Goal: Transaction & Acquisition: Book appointment/travel/reservation

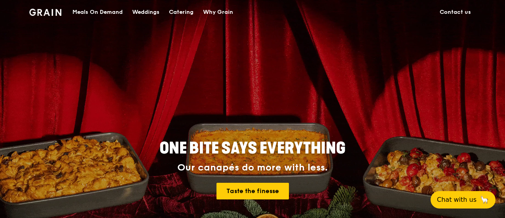
click at [152, 13] on div "Weddings" at bounding box center [145, 12] width 27 height 24
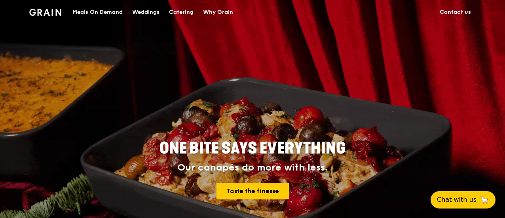
click at [188, 10] on div "Catering" at bounding box center [181, 12] width 25 height 24
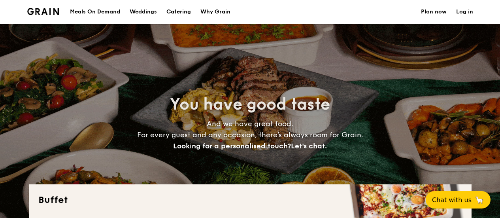
select select
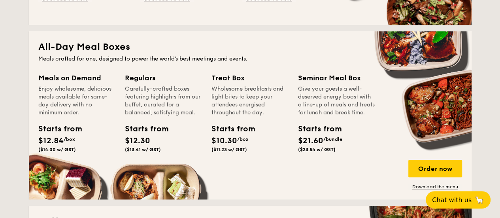
scroll to position [316, 0]
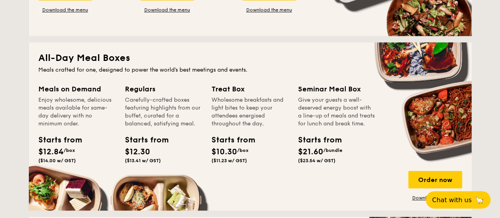
click at [327, 154] on div "Starts from $21.60 /bundle ($23.54 w/ GST)" at bounding box center [316, 148] width 36 height 29
click at [322, 128] on div "Give your guests a well-deserved energy boost with a line-up of meals and treat…" at bounding box center [336, 112] width 77 height 32
click at [337, 91] on div "Seminar Meal Box" at bounding box center [336, 88] width 77 height 11
click at [434, 176] on div "Order now" at bounding box center [436, 179] width 54 height 17
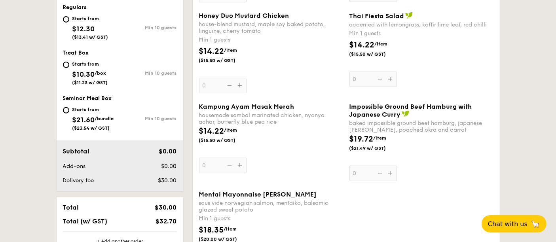
scroll to position [263, 0]
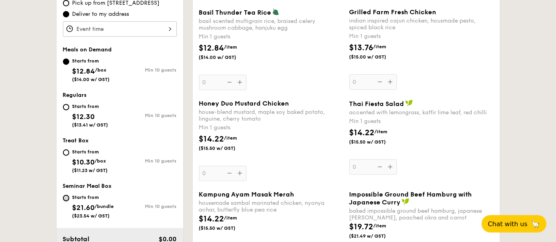
click at [66, 195] on input "Starts from $21.60 /bundle ($23.54 w/ GST) Min 10 guests" at bounding box center [66, 198] width 6 height 6
radio input "true"
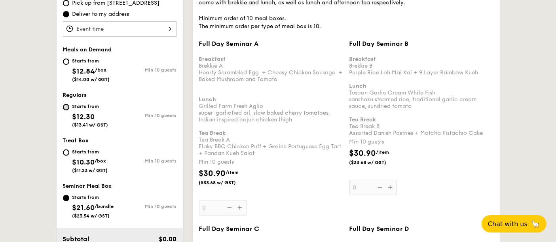
click at [67, 106] on input "Starts from $12.30 ($13.41 w/ GST) Min 10 guests" at bounding box center [66, 107] width 6 height 6
radio input "true"
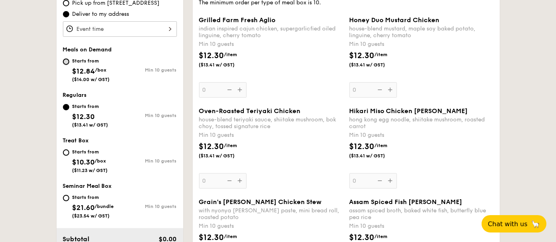
click at [66, 59] on input "Starts from $12.84 /box ($14.00 w/ GST) Min 10 guests" at bounding box center [66, 62] width 6 height 6
radio input "true"
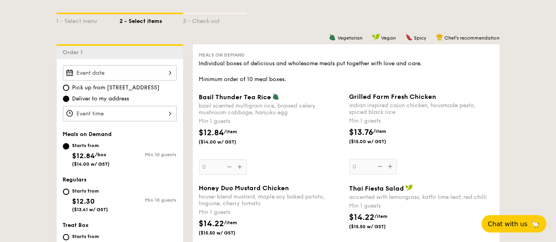
scroll to position [176, 0]
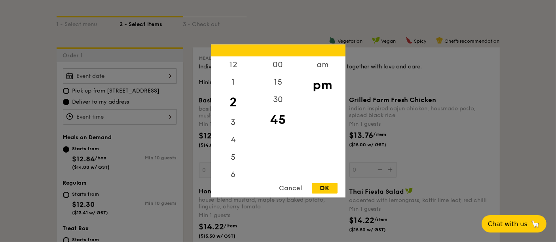
click at [116, 122] on div "12 1 2 3 4 5 6 7 8 9 10 11 00 15 30 45 am pm Cancel OK" at bounding box center [120, 116] width 114 height 15
drag, startPoint x: 238, startPoint y: 100, endPoint x: 234, endPoint y: 123, distance: 23.0
click at [234, 129] on div "12 1 2 3 4 5 6 7 8 9 10 11" at bounding box center [233, 117] width 45 height 121
click at [234, 65] on div "12" at bounding box center [233, 68] width 45 height 23
click at [279, 100] on div "30" at bounding box center [277, 102] width 45 height 23
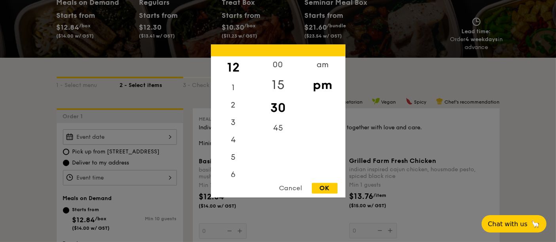
scroll to position [88, 0]
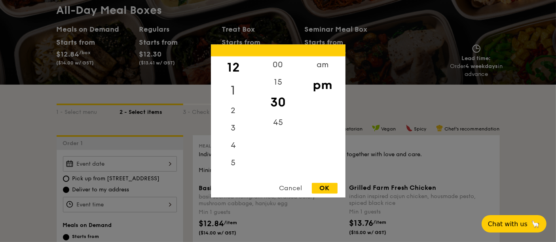
click at [235, 86] on div "1" at bounding box center [233, 90] width 45 height 23
click at [232, 167] on div "11" at bounding box center [233, 168] width 45 height 17
click at [322, 69] on div "am" at bounding box center [322, 68] width 45 height 23
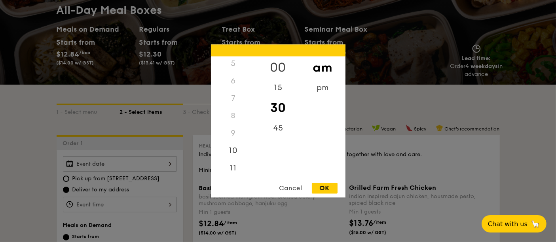
click at [275, 65] on div "00" at bounding box center [277, 68] width 45 height 23
click at [233, 168] on div "11" at bounding box center [233, 168] width 45 height 23
click at [328, 187] on div "OK" at bounding box center [325, 188] width 26 height 11
type input "11:00AM"
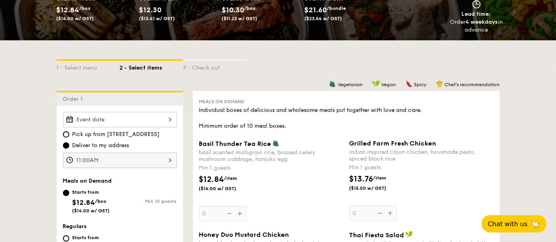
scroll to position [176, 0]
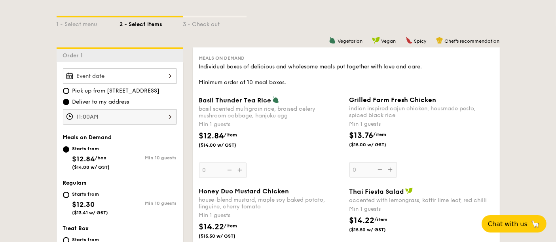
click at [113, 75] on div at bounding box center [120, 75] width 114 height 15
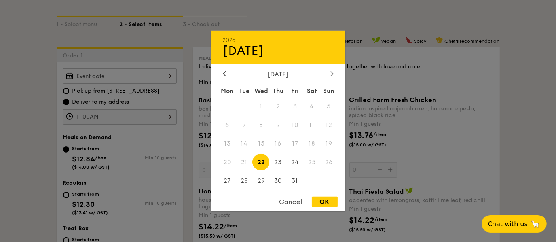
click at [332, 72] on icon at bounding box center [331, 73] width 2 height 5
click at [293, 160] on span "21" at bounding box center [294, 161] width 17 height 17
click at [309, 163] on span "22" at bounding box center [311, 161] width 17 height 17
click at [324, 197] on div "OK" at bounding box center [325, 202] width 26 height 11
type input "[DATE]"
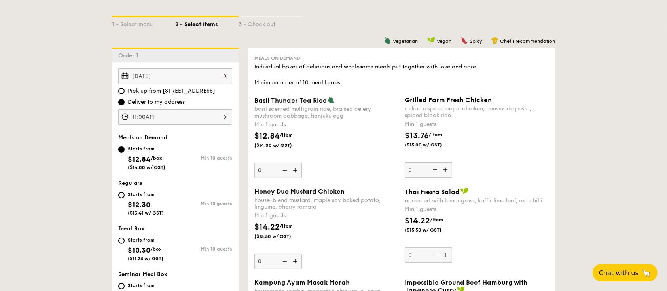
scroll to position [228, 0]
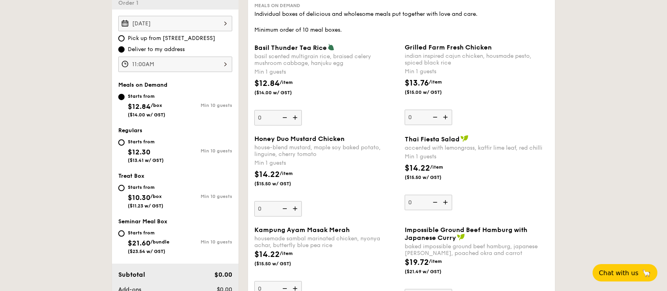
click at [292, 207] on img at bounding box center [296, 208] width 12 height 15
click at [292, 207] on input "0" at bounding box center [277, 208] width 47 height 15
click at [315, 176] on div "$14.22 /item ($15.50 w/ GST)" at bounding box center [326, 182] width 150 height 28
click at [302, 201] on input "1" at bounding box center [277, 208] width 47 height 15
click at [293, 203] on img at bounding box center [296, 208] width 12 height 15
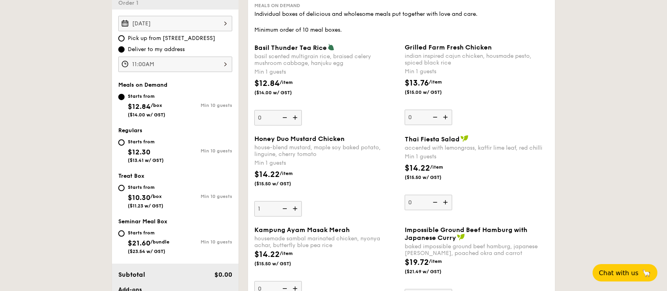
click at [293, 203] on input "1" at bounding box center [277, 208] width 47 height 15
click at [293, 204] on img at bounding box center [296, 208] width 12 height 15
click at [293, 204] on input "2" at bounding box center [277, 208] width 47 height 15
click at [293, 204] on img at bounding box center [296, 208] width 12 height 15
click at [293, 204] on input "3" at bounding box center [277, 208] width 47 height 15
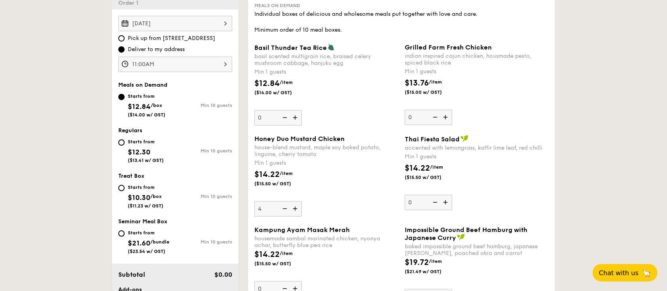
click at [293, 204] on img at bounding box center [296, 208] width 12 height 15
click at [293, 204] on input "4" at bounding box center [277, 208] width 47 height 15
click at [293, 204] on img at bounding box center [296, 208] width 12 height 15
click at [293, 204] on input "5" at bounding box center [277, 208] width 47 height 15
click at [293, 204] on img at bounding box center [296, 208] width 12 height 15
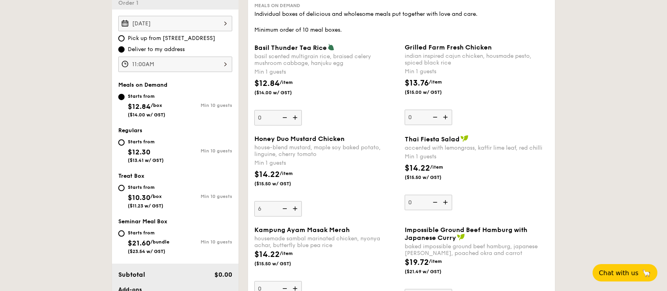
click at [293, 204] on input "6" at bounding box center [277, 208] width 47 height 15
click at [293, 204] on img at bounding box center [296, 208] width 12 height 15
click at [293, 204] on input "7" at bounding box center [277, 208] width 47 height 15
click at [293, 204] on img at bounding box center [296, 208] width 12 height 15
click at [293, 204] on input "8" at bounding box center [277, 208] width 47 height 15
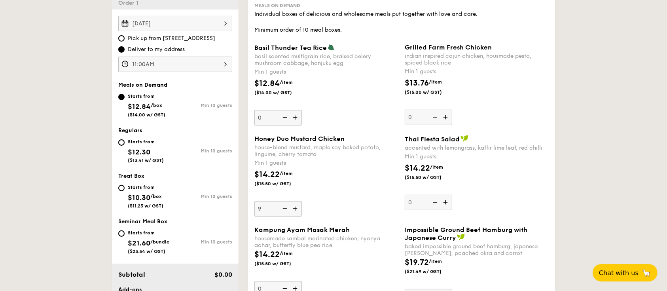
click at [293, 204] on img at bounding box center [296, 208] width 12 height 15
click at [293, 204] on input "9" at bounding box center [277, 208] width 47 height 15
click at [293, 204] on img at bounding box center [296, 208] width 12 height 15
click at [293, 204] on input "10" at bounding box center [277, 208] width 47 height 15
click at [293, 204] on img at bounding box center [296, 208] width 12 height 15
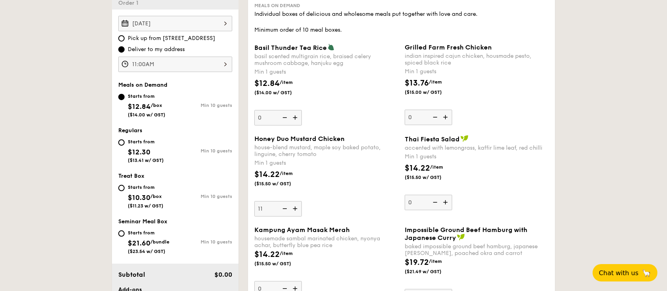
click at [293, 204] on input "11" at bounding box center [277, 208] width 47 height 15
click at [293, 204] on img at bounding box center [296, 208] width 12 height 15
click at [293, 204] on input "12" at bounding box center [277, 208] width 47 height 15
type input "13"
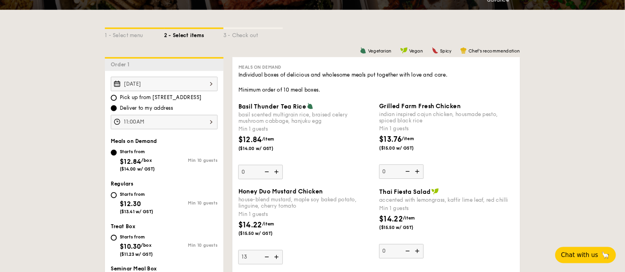
scroll to position [162, 0]
